Goal: Check status

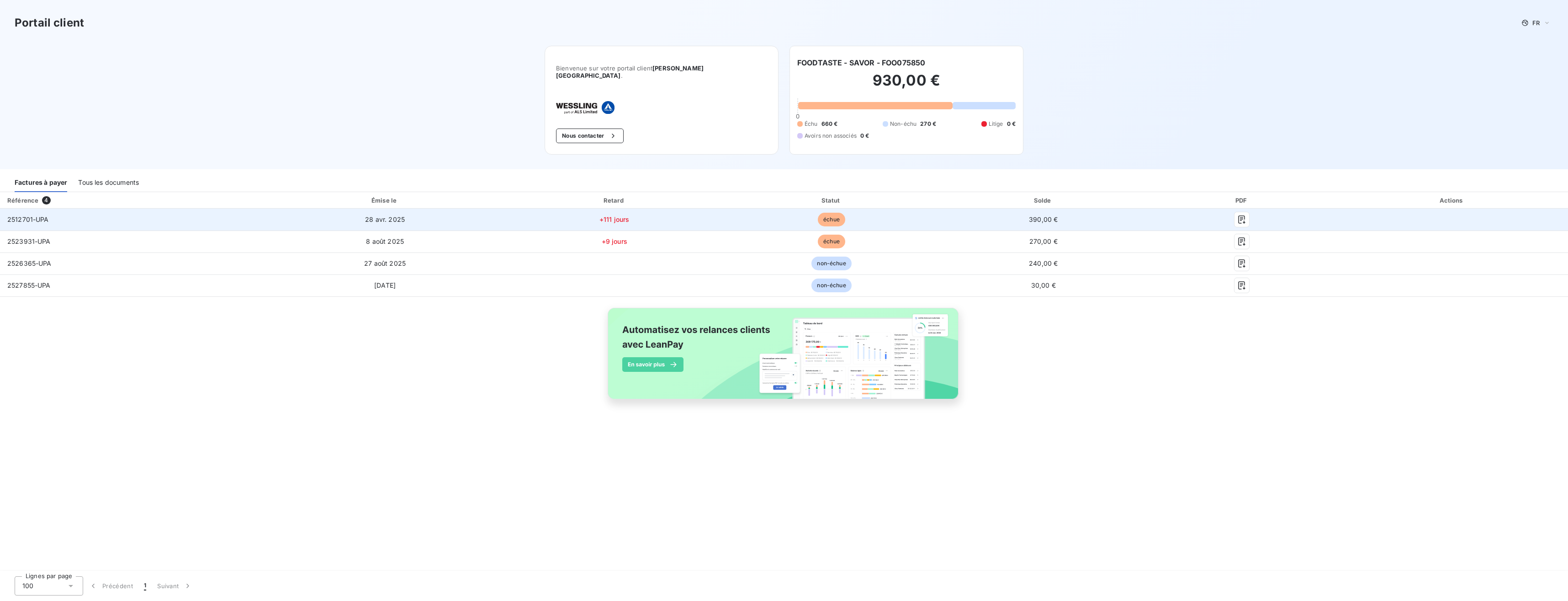
click at [597, 210] on td "+111 jours" at bounding box center [614, 219] width 220 height 22
click at [1240, 215] on icon "button" at bounding box center [1242, 220] width 9 height 9
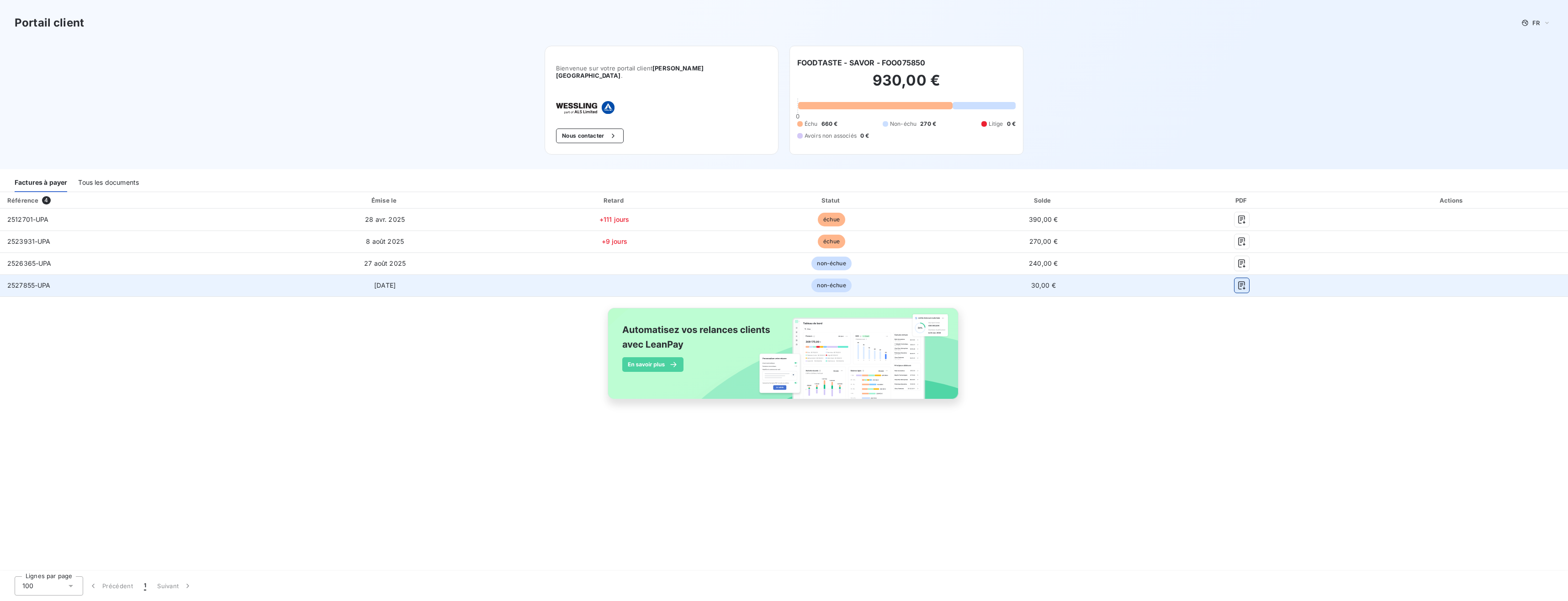
click at [1240, 281] on icon "button" at bounding box center [1242, 285] width 7 height 9
